Goal: Task Accomplishment & Management: Complete application form

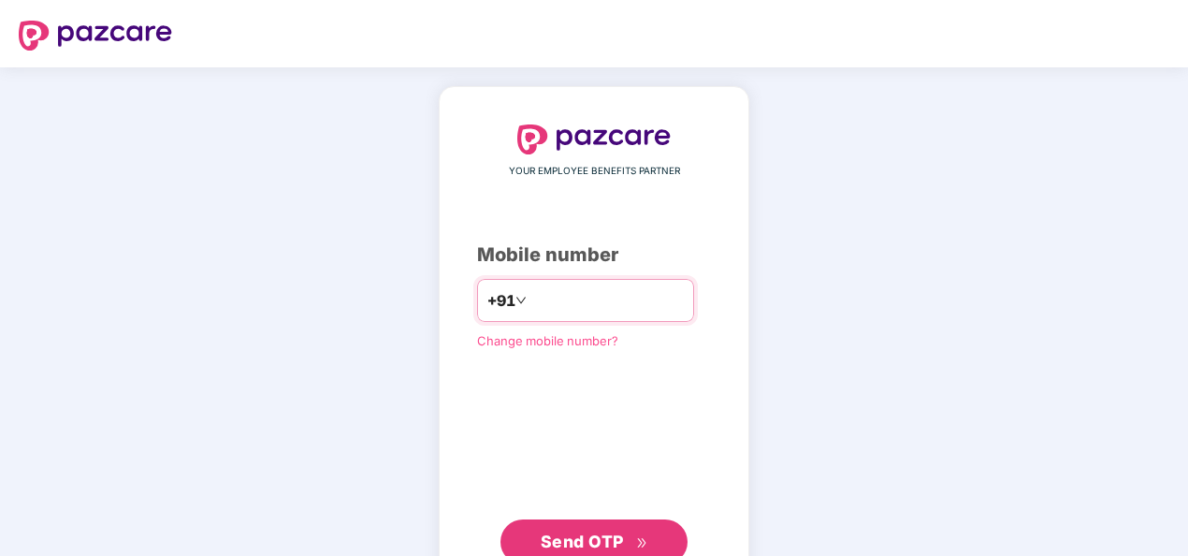
click at [560, 300] on input "number" at bounding box center [607, 300] width 153 height 30
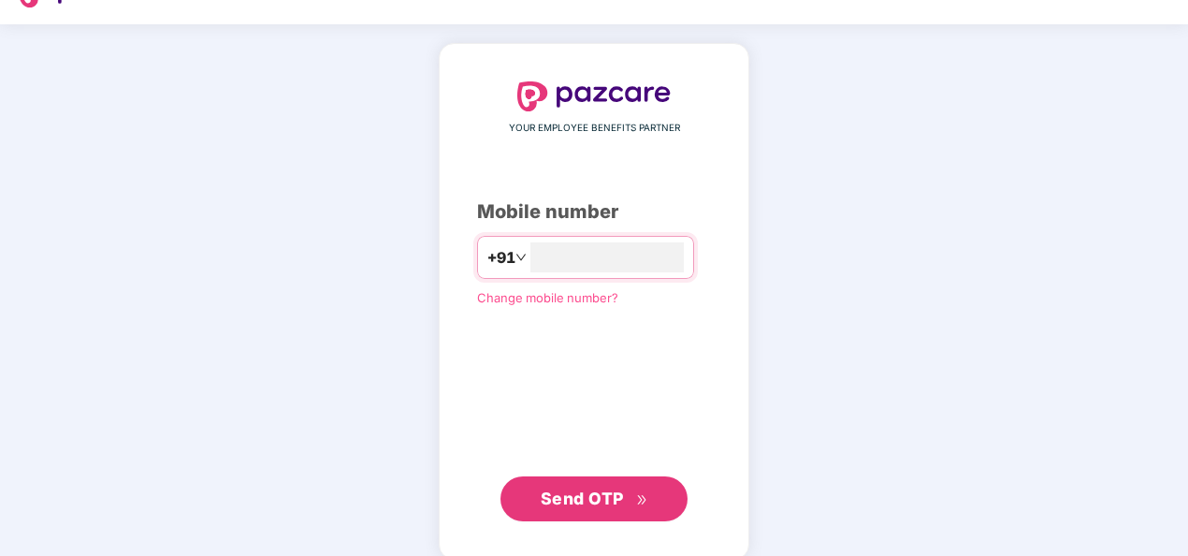
scroll to position [64, 0]
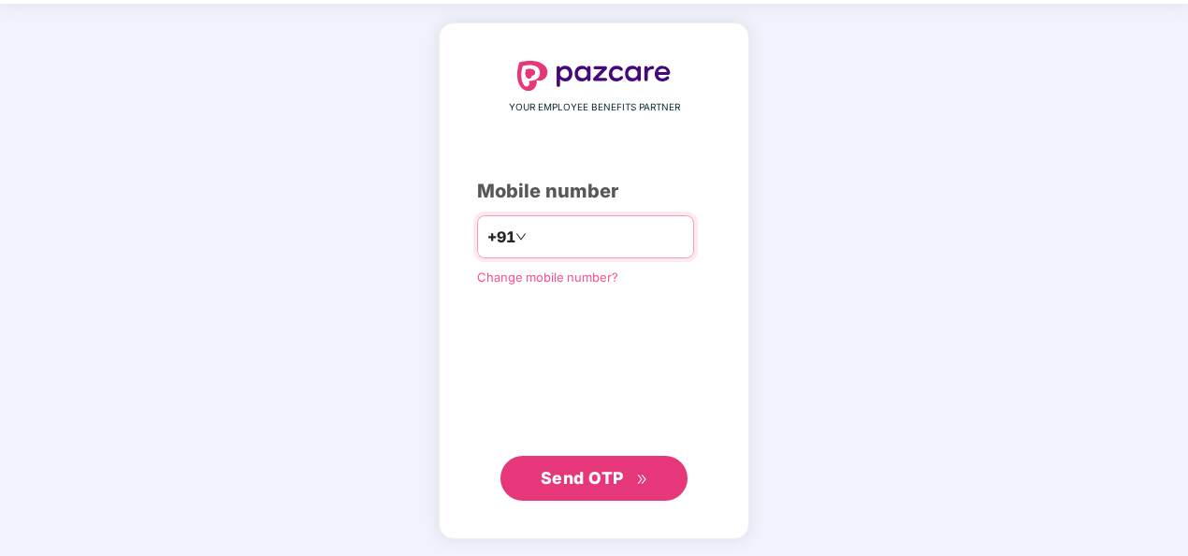
click at [630, 232] on input "number" at bounding box center [607, 237] width 153 height 30
type input "**********"
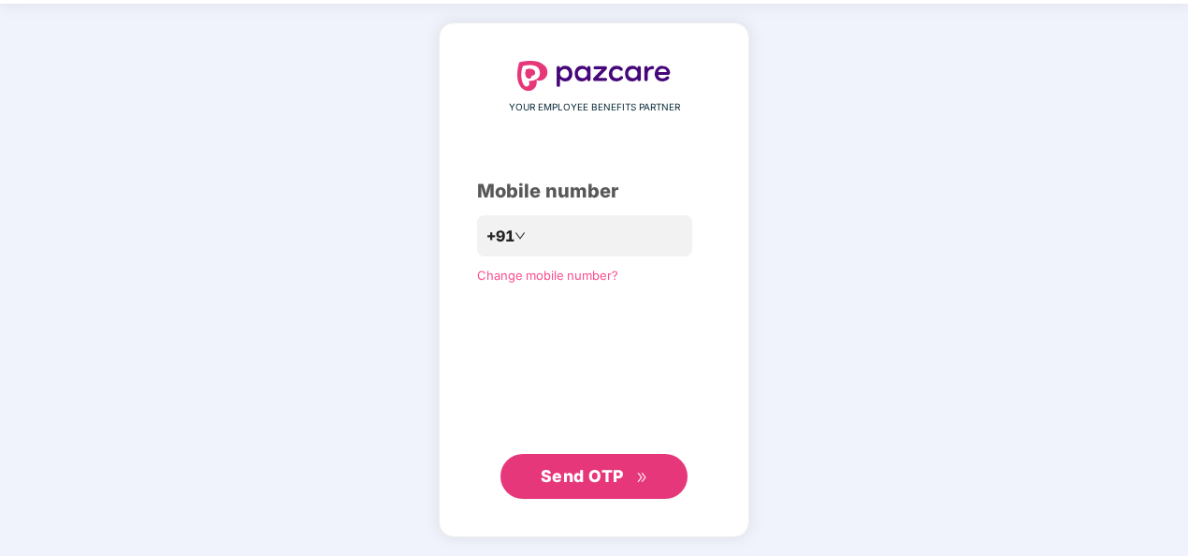
scroll to position [62, 0]
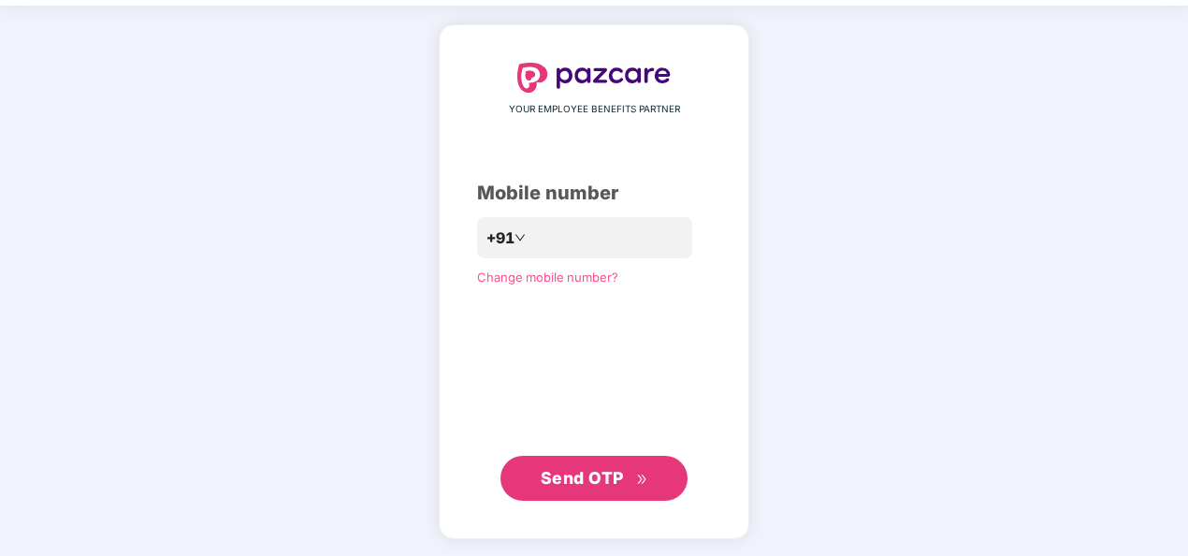
click at [616, 469] on span "Send OTP" at bounding box center [582, 478] width 83 height 20
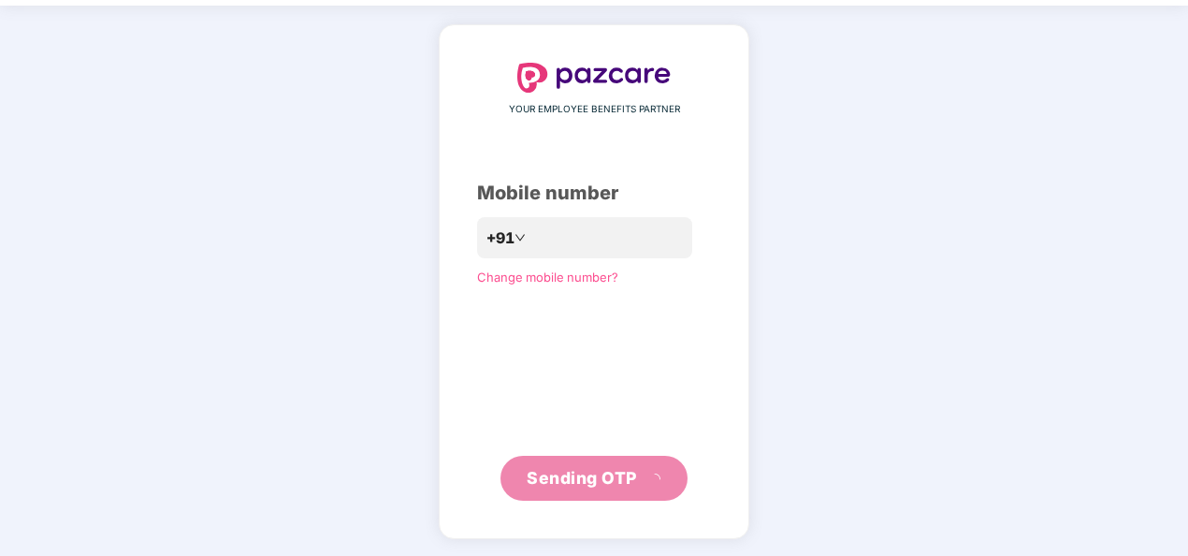
scroll to position [54, 0]
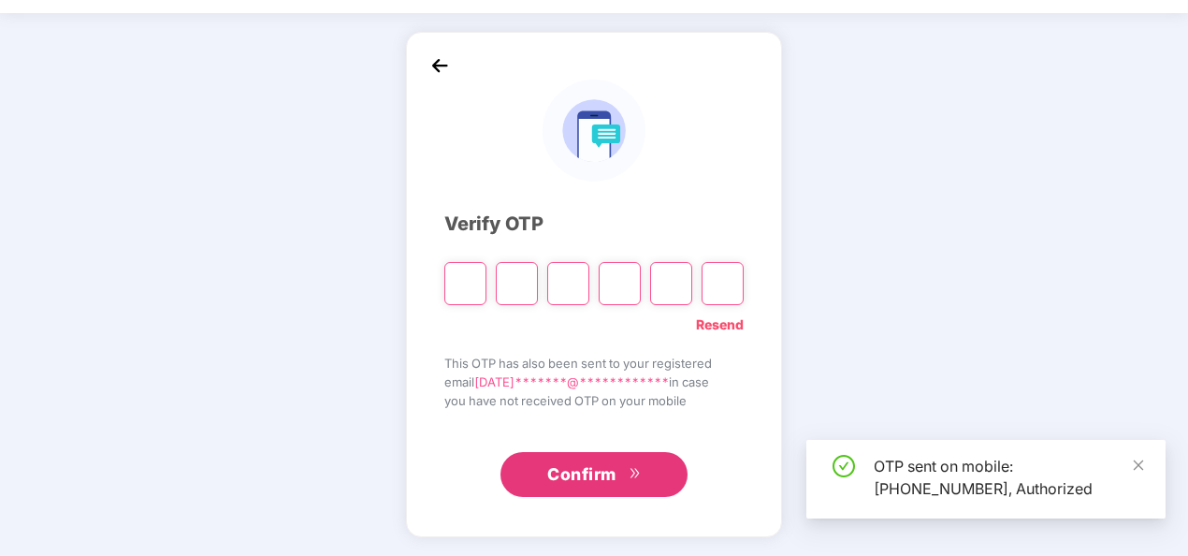
click at [470, 269] on input "Please enter verification code. Digit 1" at bounding box center [465, 283] width 42 height 43
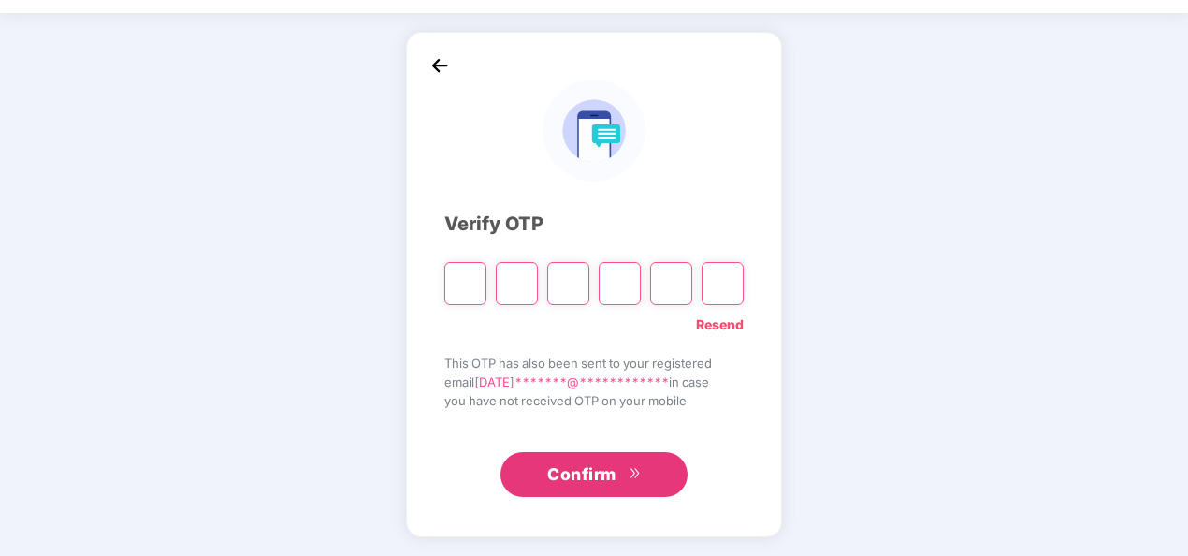
type input "*"
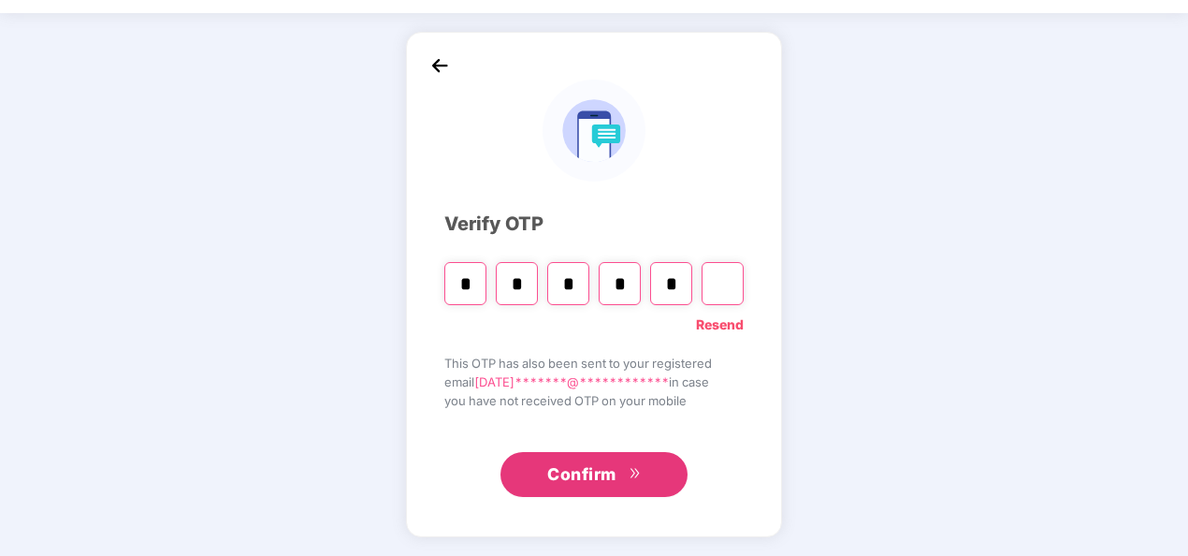
type input "*"
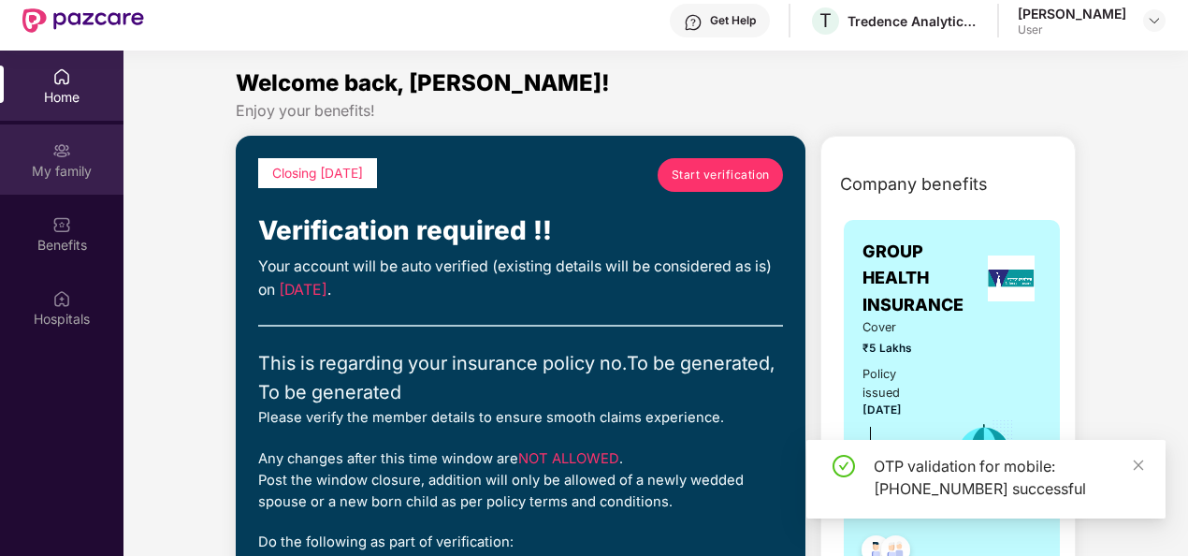
click at [79, 167] on div "My family" at bounding box center [62, 171] width 124 height 19
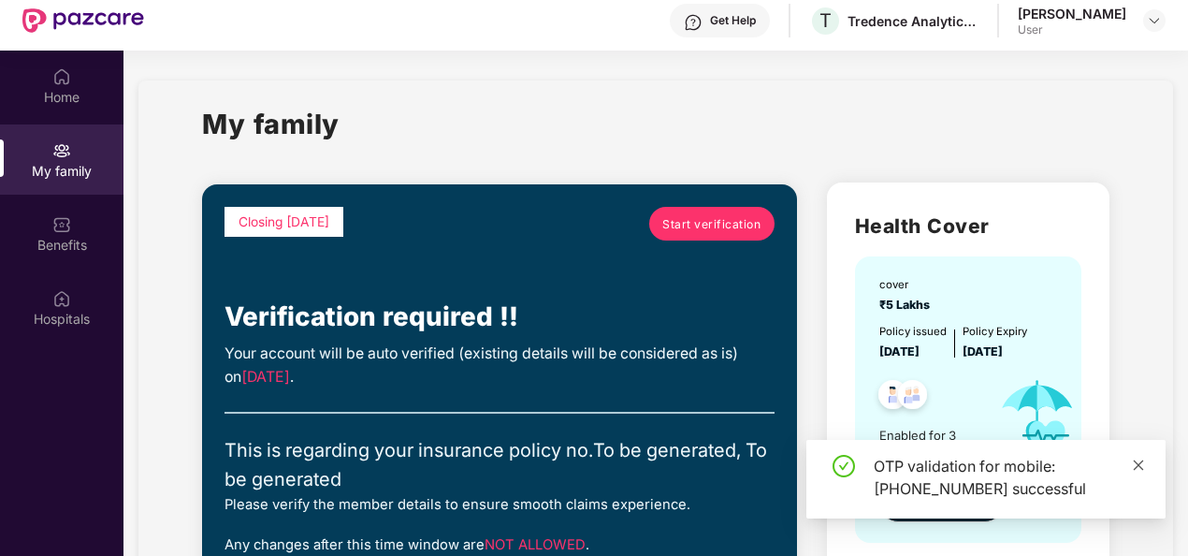
click at [1142, 459] on icon "close" at bounding box center [1138, 464] width 13 height 13
click at [48, 163] on div "My family" at bounding box center [62, 171] width 124 height 19
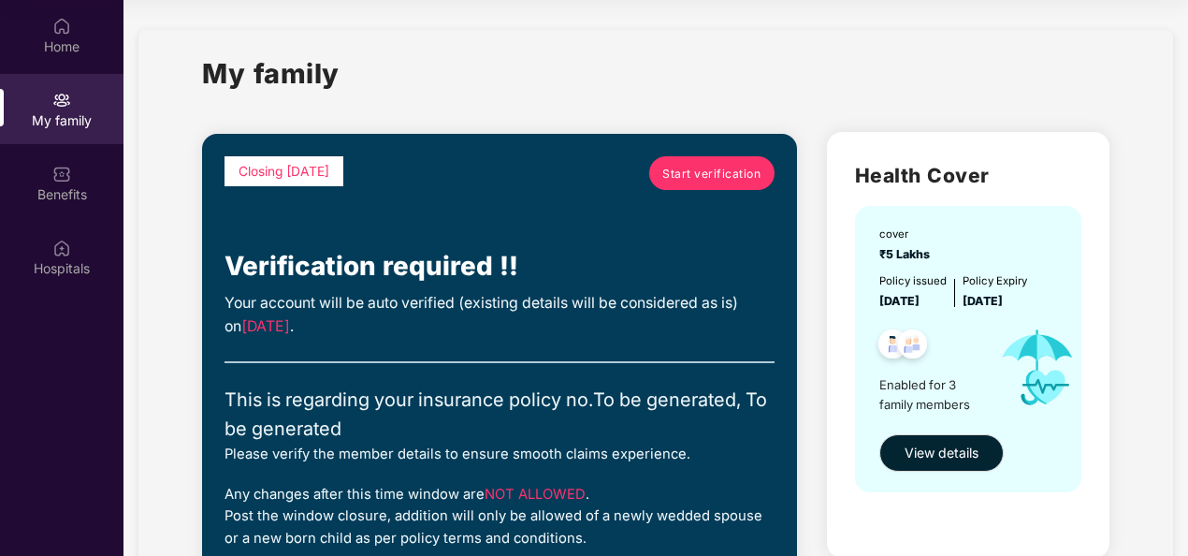
click at [705, 183] on link "Start verification" at bounding box center [711, 173] width 125 height 34
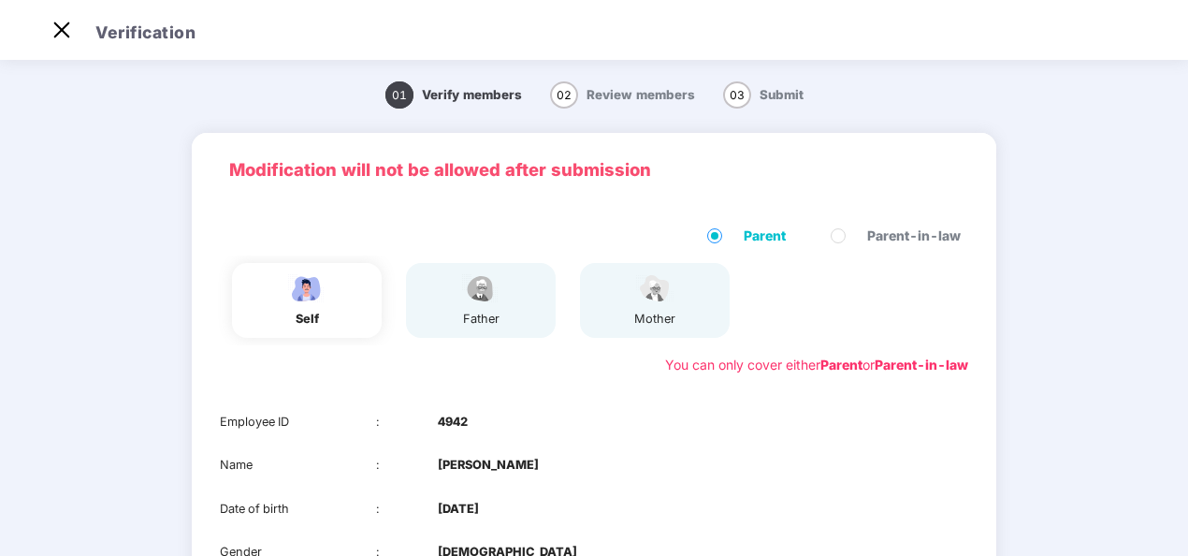
scroll to position [45, 0]
click at [64, 108] on main "01 Verify members 02 Review members 03 Submit Modification will not be allowed …" at bounding box center [594, 422] width 1188 height 732
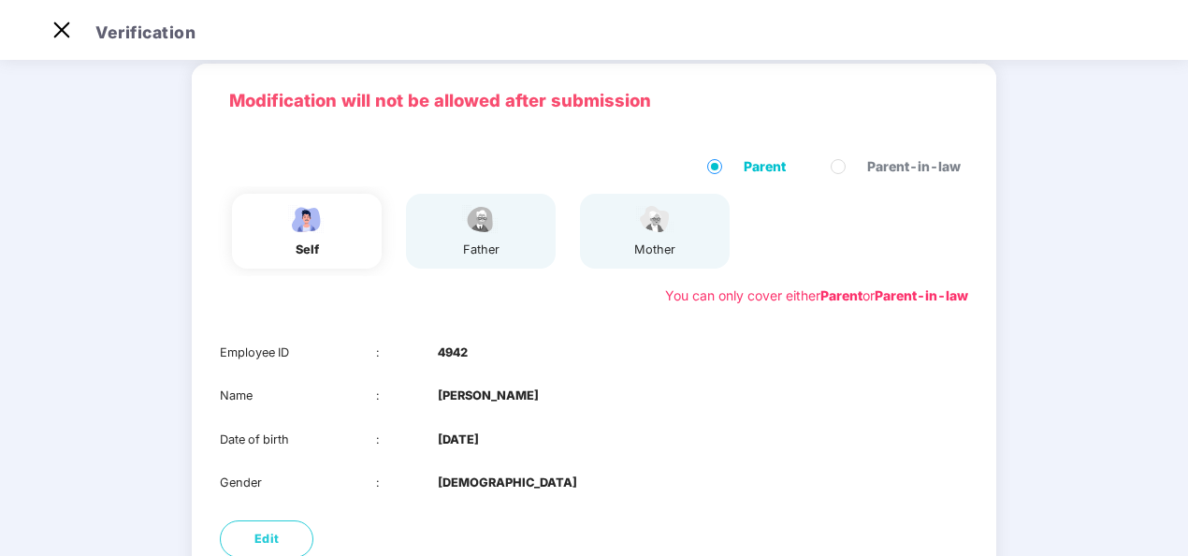
scroll to position [94, 0]
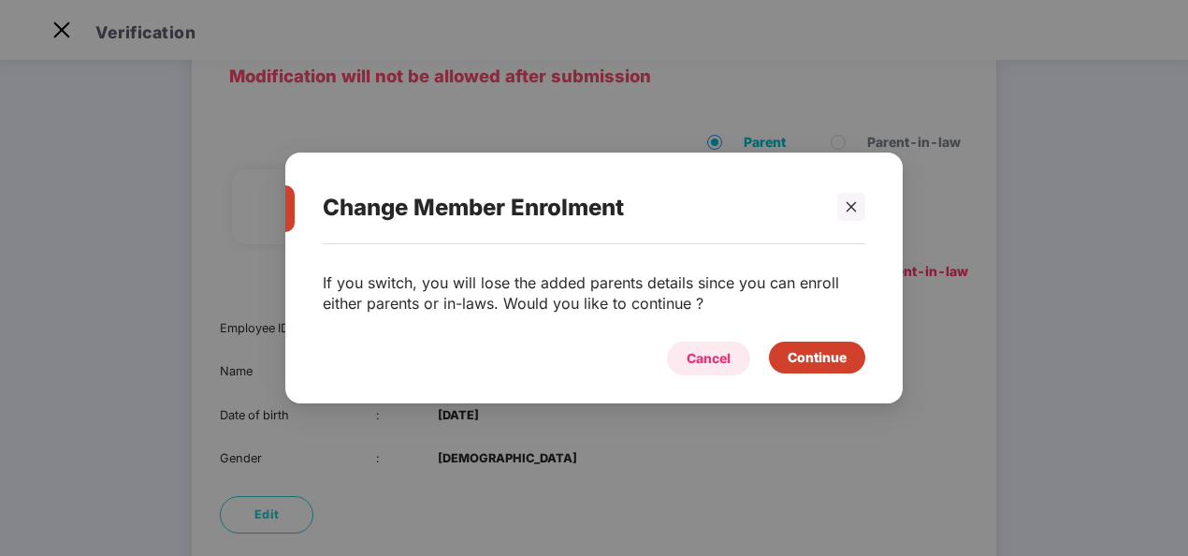
click at [691, 359] on div "Cancel" at bounding box center [709, 358] width 44 height 21
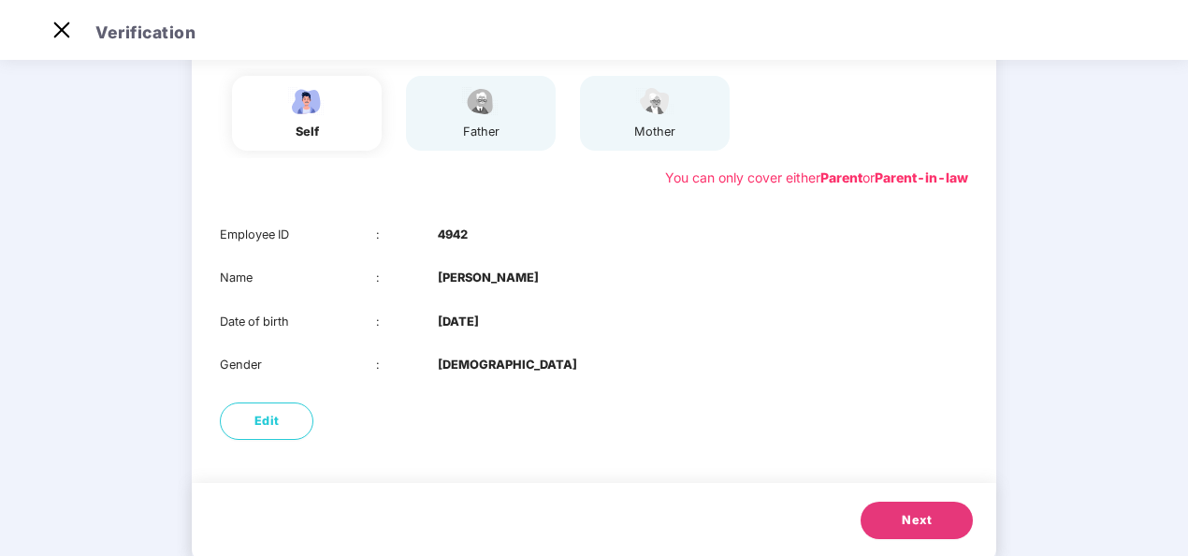
scroll to position [232, 0]
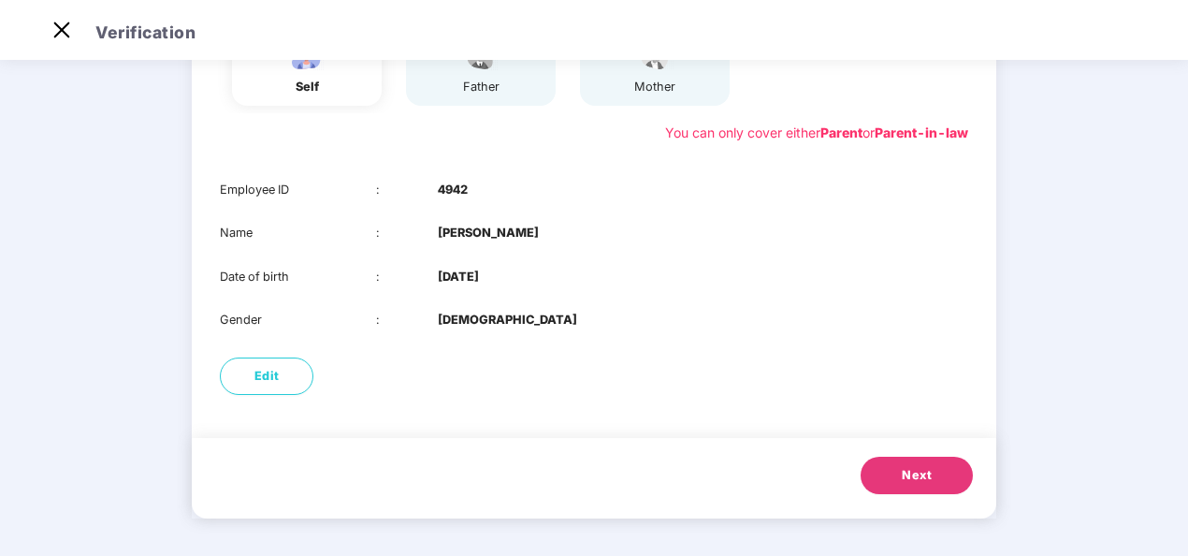
click at [459, 320] on b "[DEMOGRAPHIC_DATA]" at bounding box center [507, 320] width 139 height 19
click at [459, 271] on b "[DATE]" at bounding box center [458, 277] width 41 height 19
click at [445, 193] on b "4942" at bounding box center [453, 190] width 30 height 19
click at [285, 379] on button "Edit" at bounding box center [267, 375] width 94 height 37
select select "****"
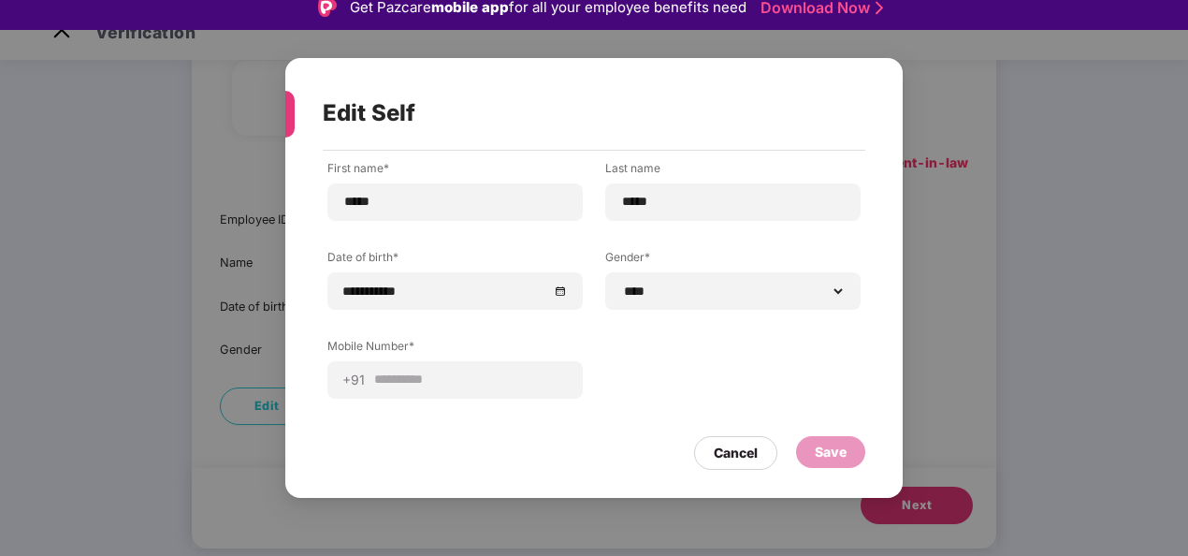
scroll to position [0, 0]
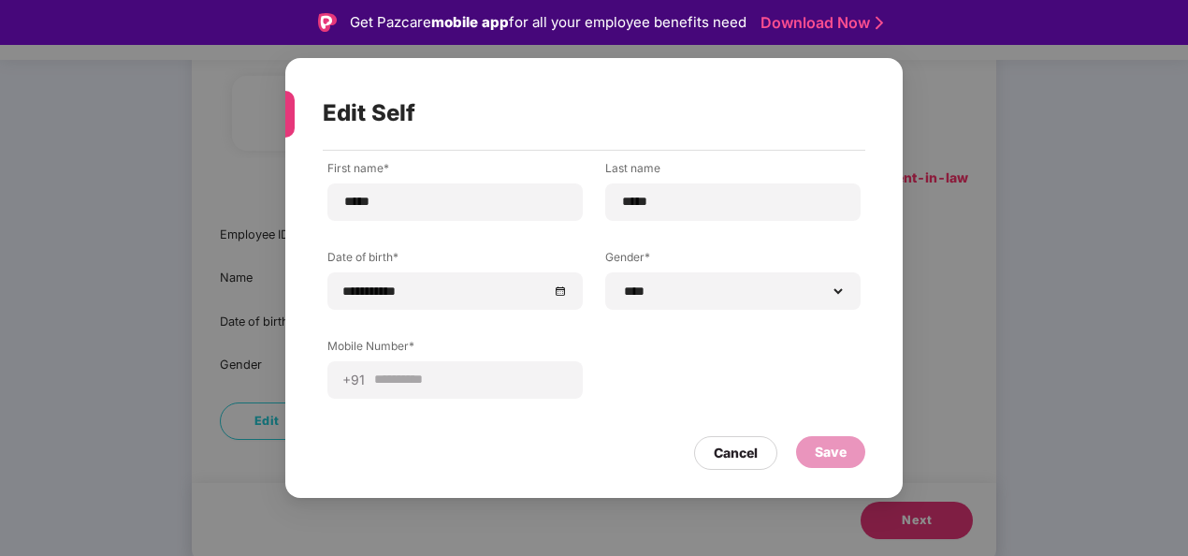
click at [763, 453] on div "Cancel" at bounding box center [735, 453] width 83 height 34
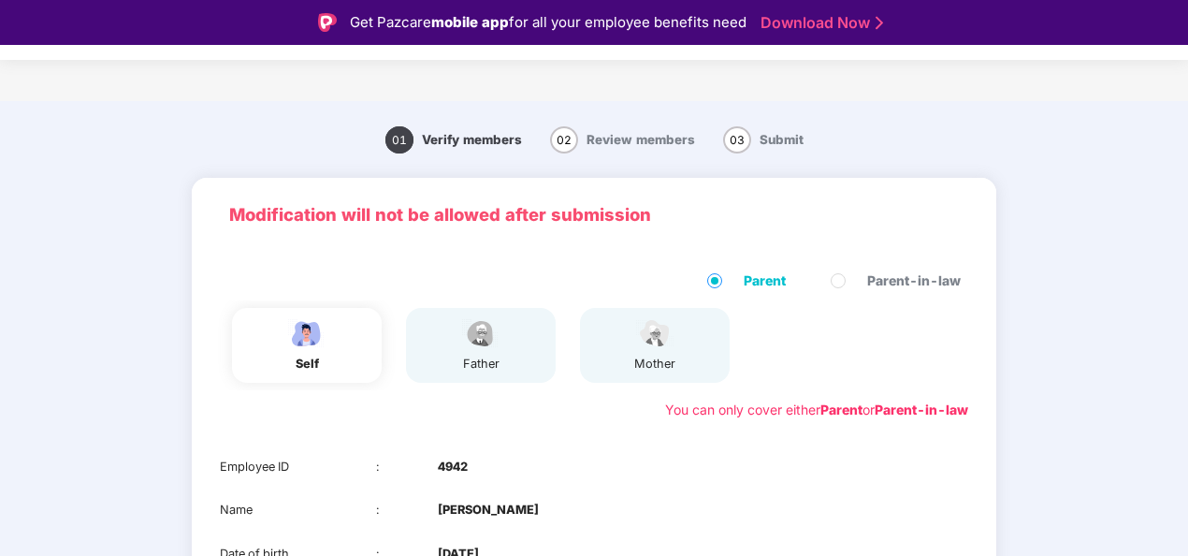
click at [561, 137] on span "02" at bounding box center [564, 139] width 28 height 27
click at [760, 137] on span "Submit" at bounding box center [782, 139] width 44 height 15
